Goal: Information Seeking & Learning: Learn about a topic

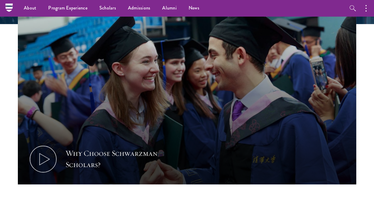
scroll to position [183, 0]
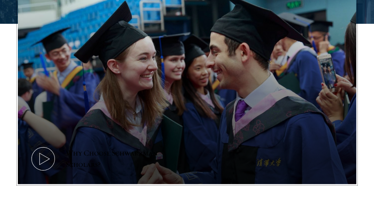
click at [48, 160] on icon at bounding box center [43, 159] width 27 height 27
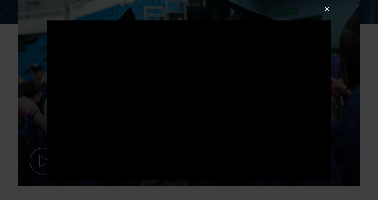
click at [327, 10] on button at bounding box center [327, 9] width 8 height 8
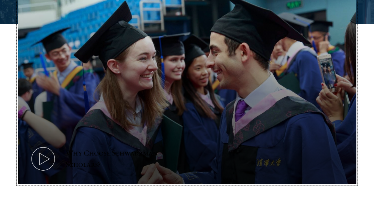
click at [48, 143] on button "Why Choose Schwarzman Scholars?" at bounding box center [187, 89] width 338 height 190
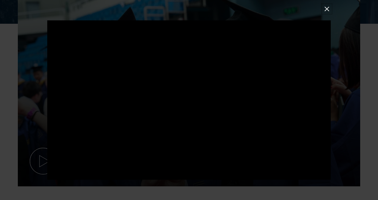
click at [327, 7] on button at bounding box center [327, 9] width 8 height 8
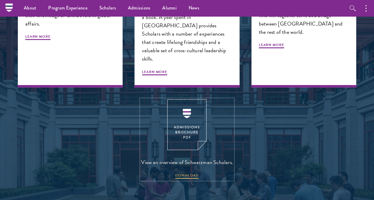
scroll to position [686, 0]
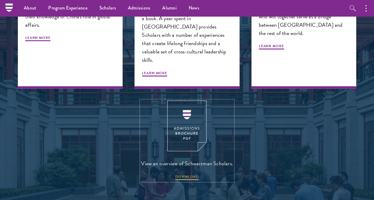
click at [183, 118] on img at bounding box center [186, 126] width 39 height 51
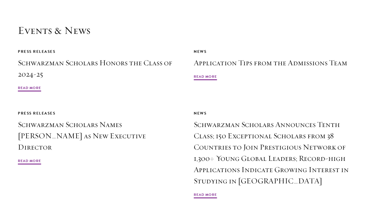
scroll to position [1319, 0]
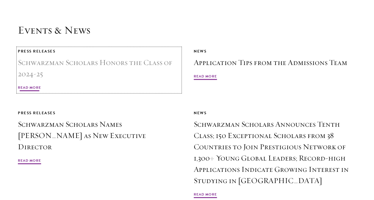
click at [32, 85] on span "Read More" at bounding box center [29, 88] width 23 height 7
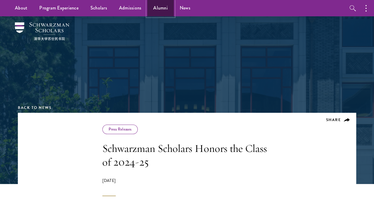
click at [153, 8] on link "Alumni" at bounding box center [160, 8] width 26 height 16
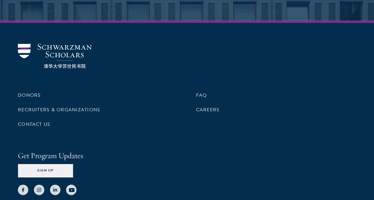
scroll to position [2574, 0]
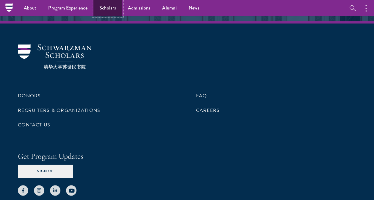
click at [112, 15] on link "Scholars" at bounding box center [107, 8] width 29 height 16
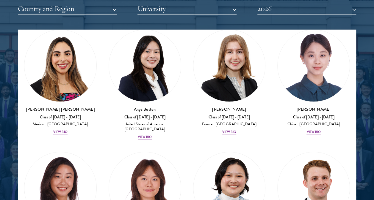
scroll to position [662, 0]
